Goal: Answer question/provide support

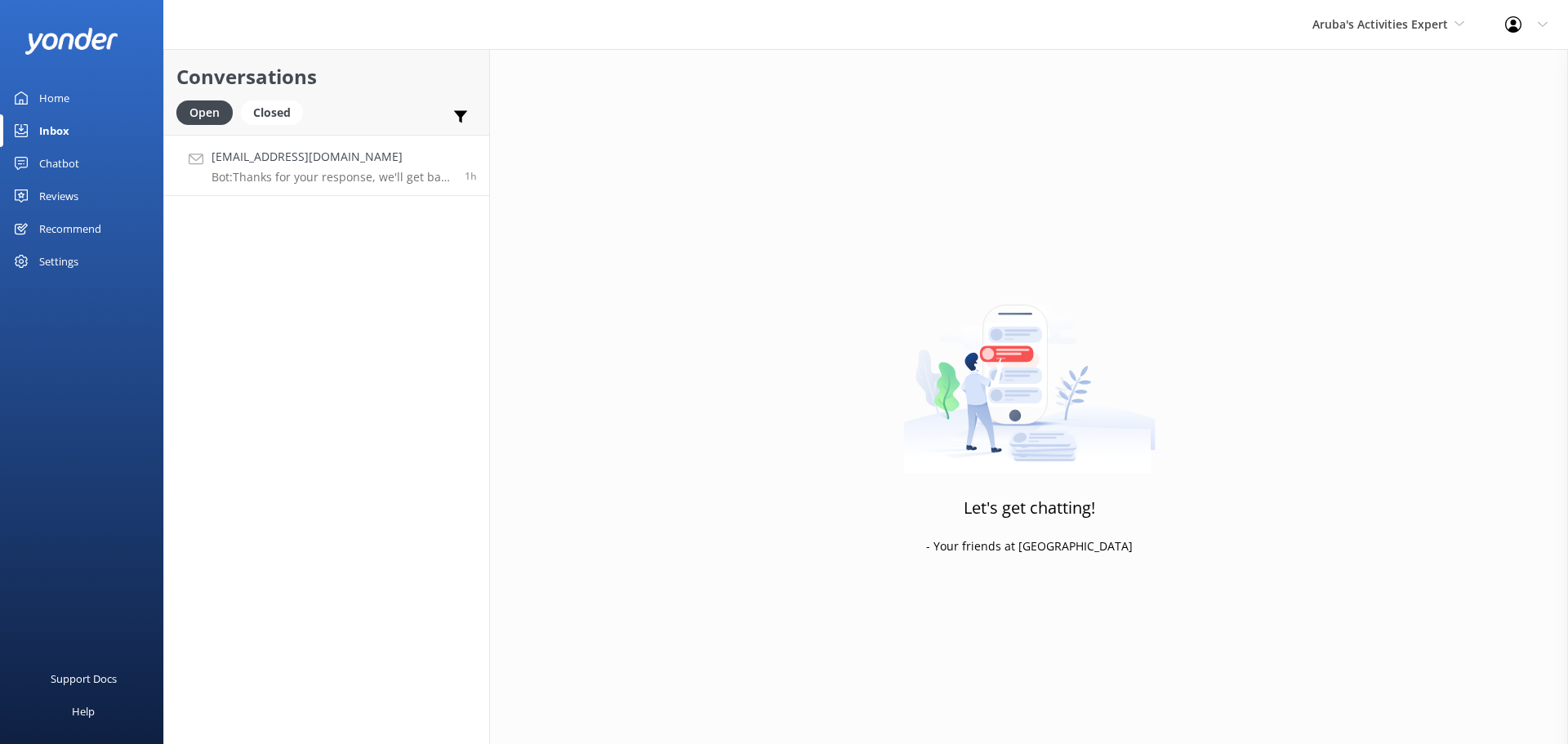
click at [385, 173] on p "Bot: Thanks for your response, we'll get back to you as soon as we can during o…" at bounding box center [331, 178] width 241 height 15
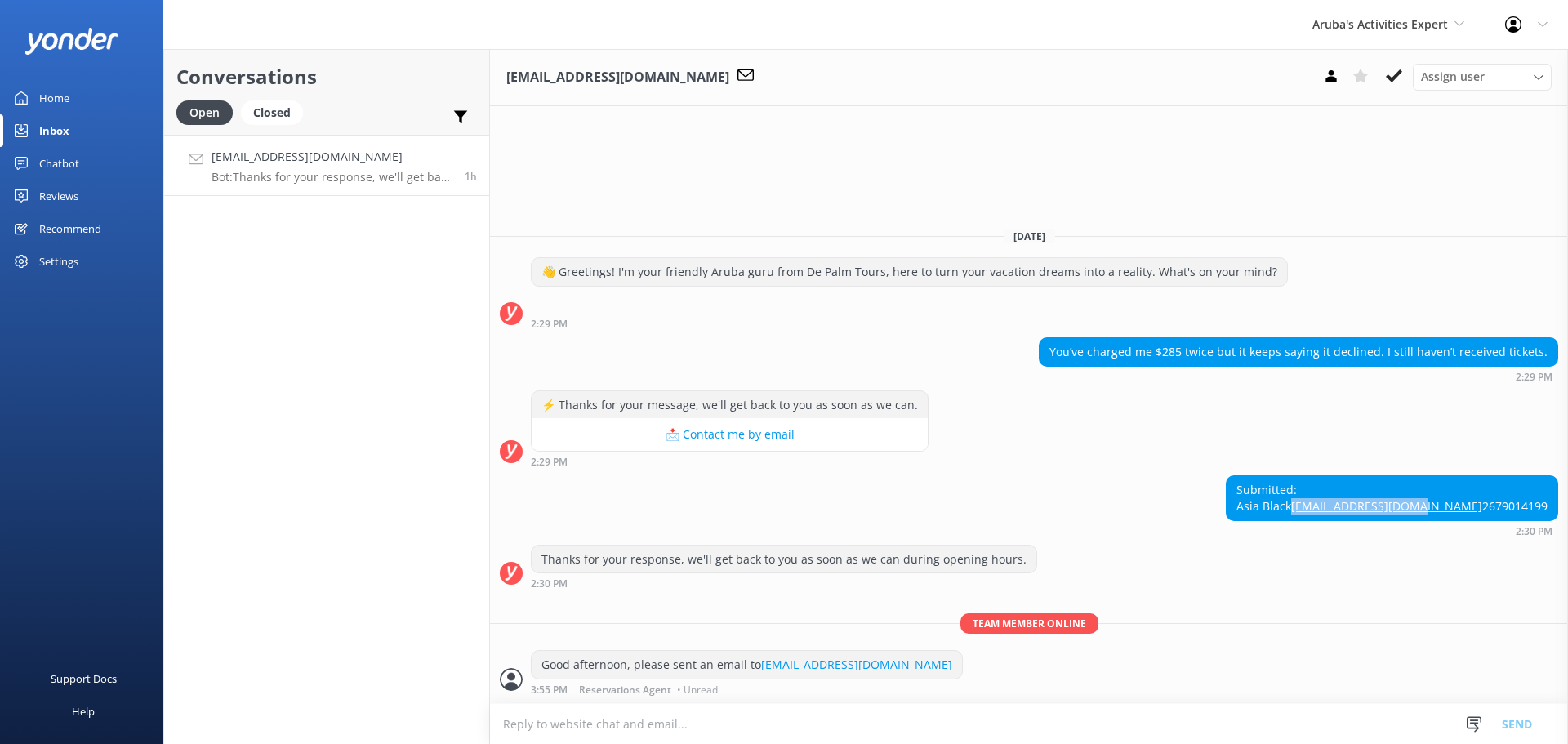
drag, startPoint x: 1551, startPoint y: 489, endPoint x: 1429, endPoint y: 487, distance: 122.0
click at [1429, 487] on div "Submitted: Asia Black [EMAIL_ADDRESS][DOMAIN_NAME] 2679014199" at bounding box center [1392, 498] width 331 height 43
copy link "[EMAIL_ADDRESS][DOMAIN_NAME]"
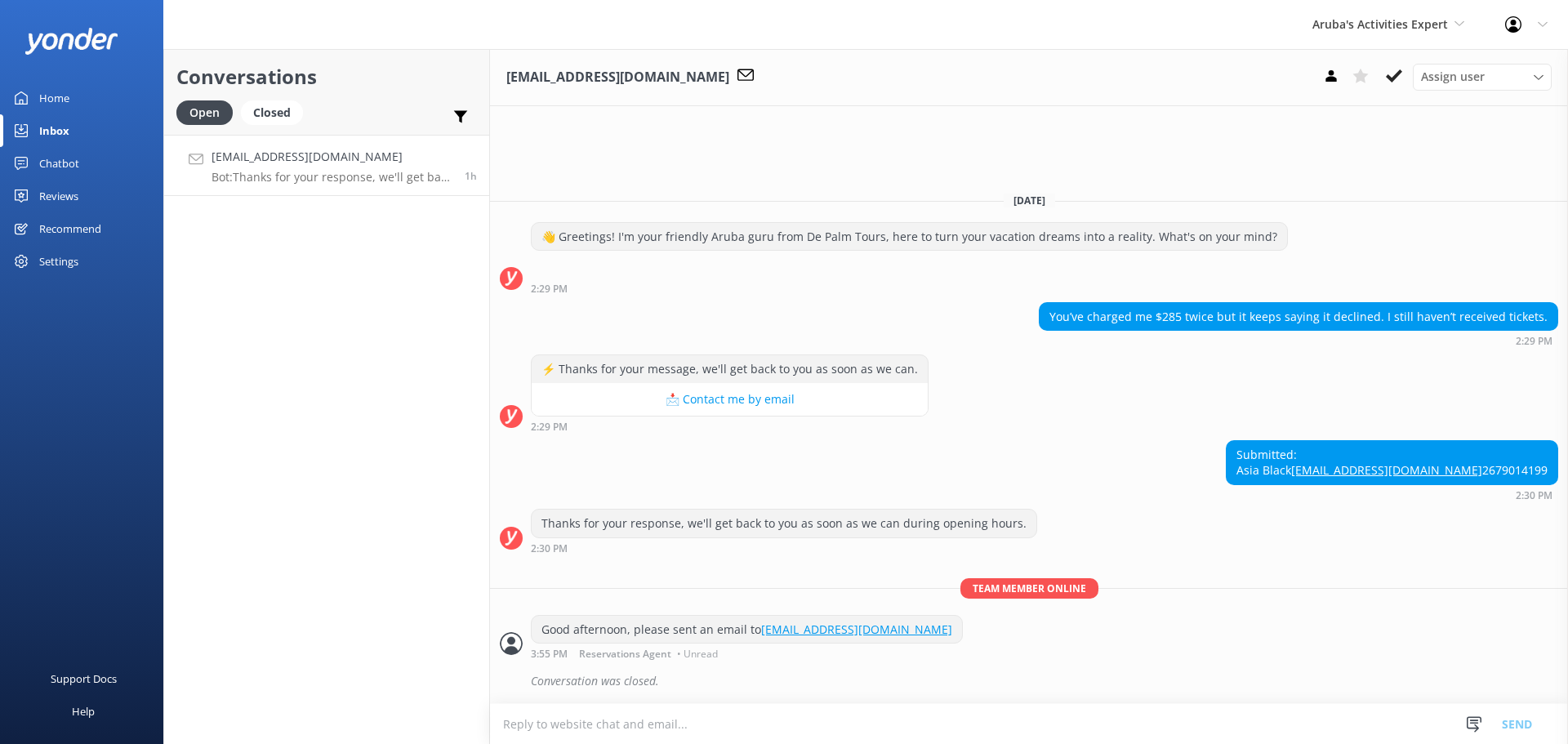
click at [1386, 39] on div "Aruba's Activities Expert [GEOGRAPHIC_DATA] [GEOGRAPHIC_DATA]'s Activities Expe…" at bounding box center [1388, 24] width 193 height 49
click at [1361, 139] on link "The Captain" at bounding box center [1374, 146] width 164 height 39
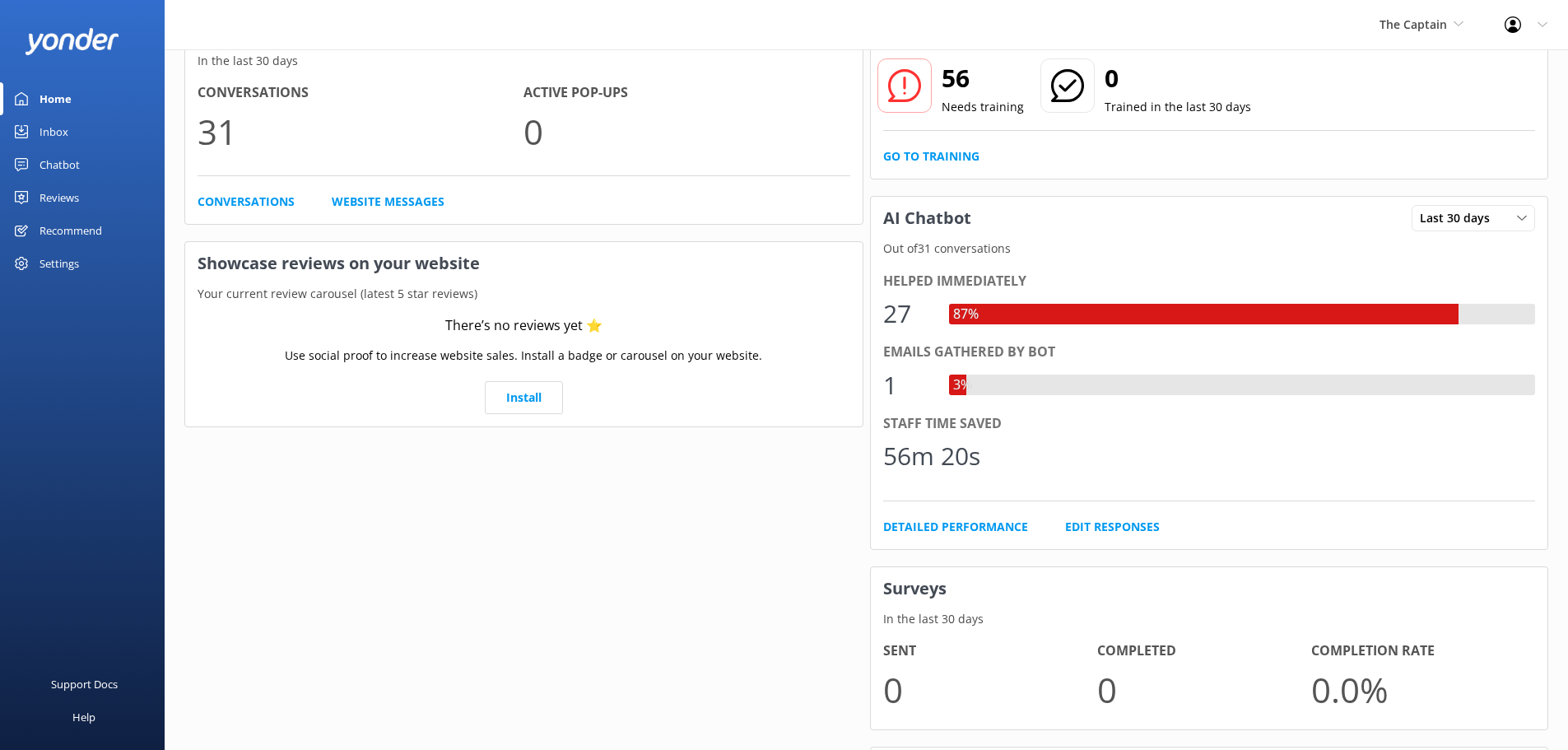
scroll to position [4, 0]
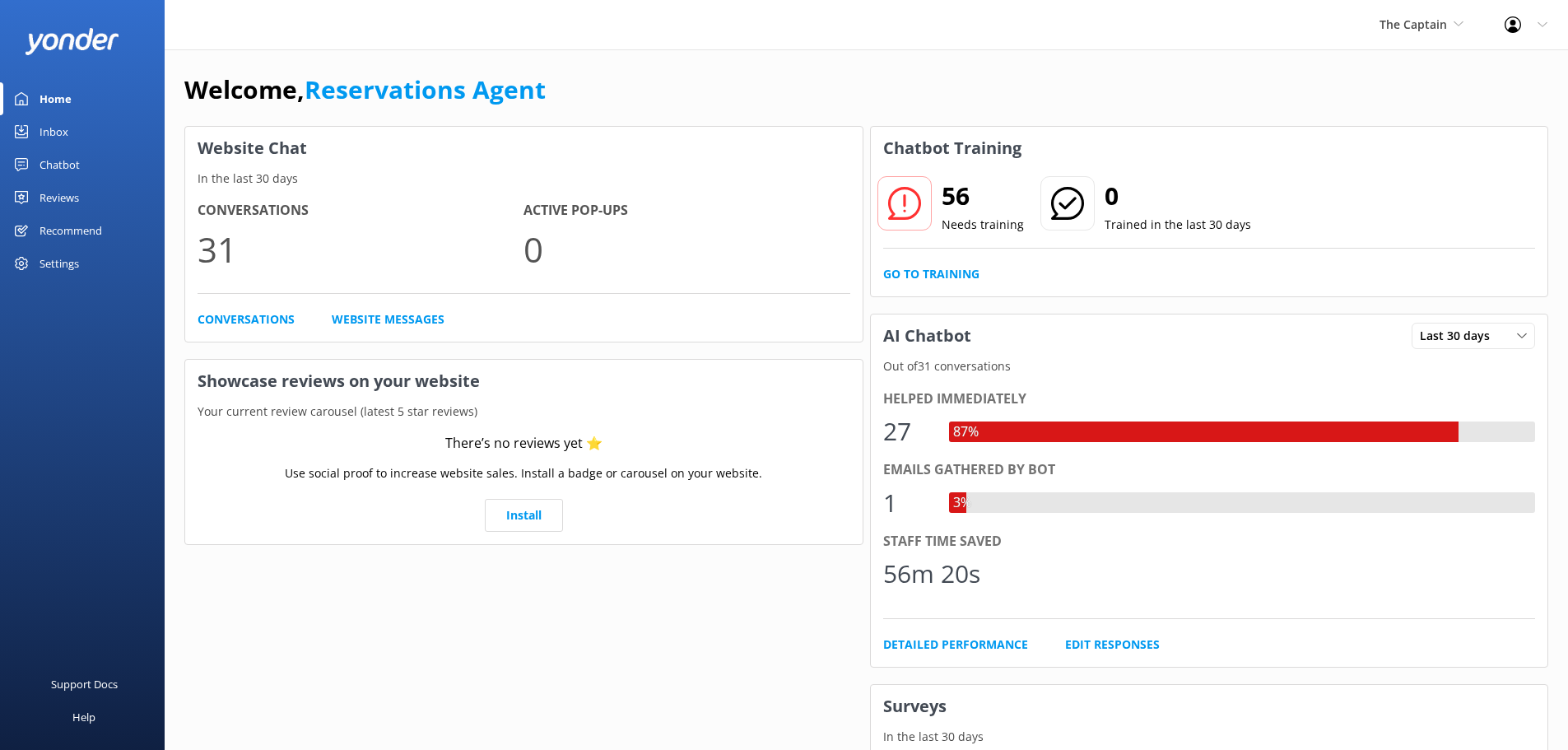
click at [67, 129] on div "Inbox" at bounding box center [53, 132] width 29 height 33
